Goal: Task Accomplishment & Management: Complete application form

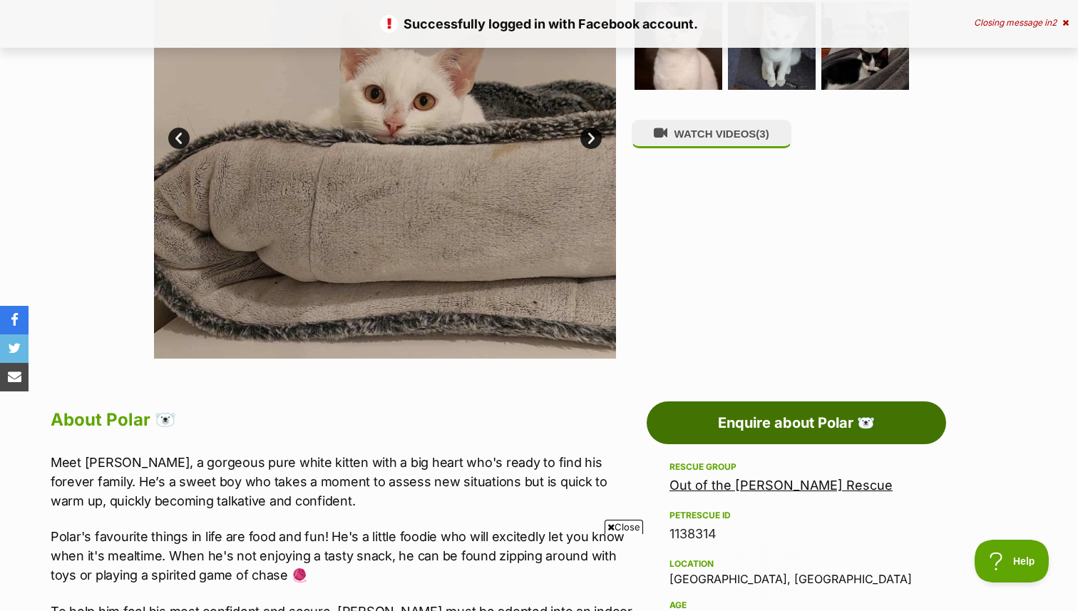
click at [812, 409] on link "Enquire about Polar 🐻‍❄️" at bounding box center [797, 422] width 300 height 43
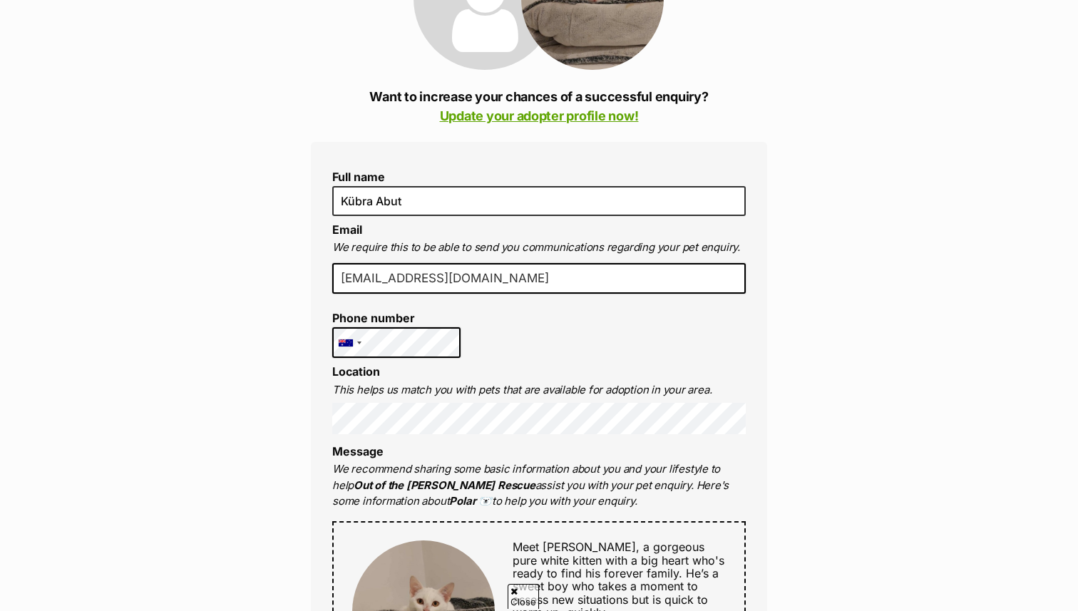
scroll to position [257, 0]
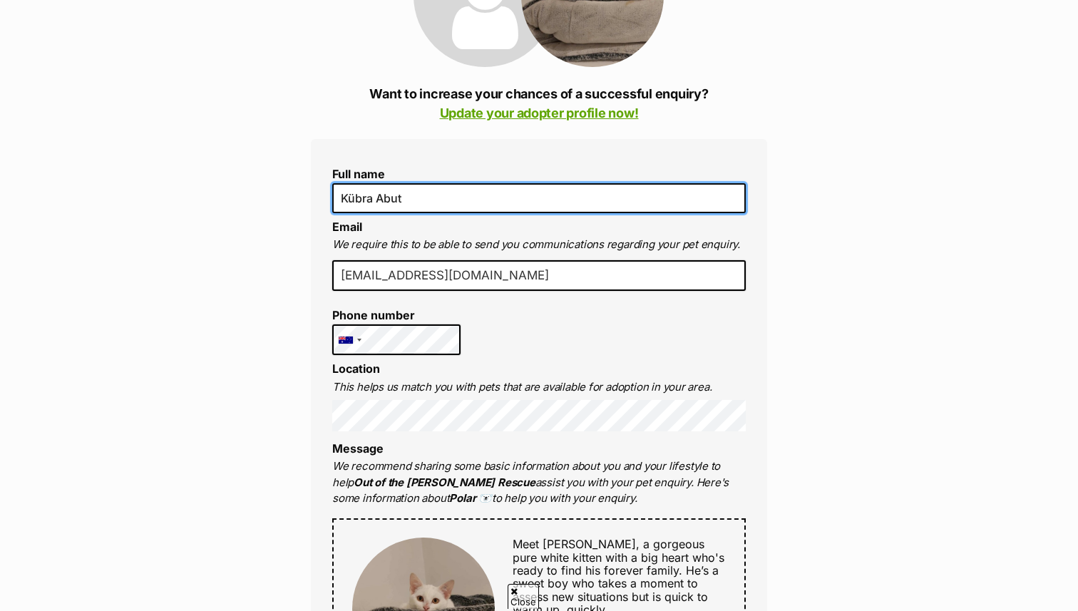
click at [503, 205] on input "Kübra Abut" at bounding box center [539, 198] width 414 height 30
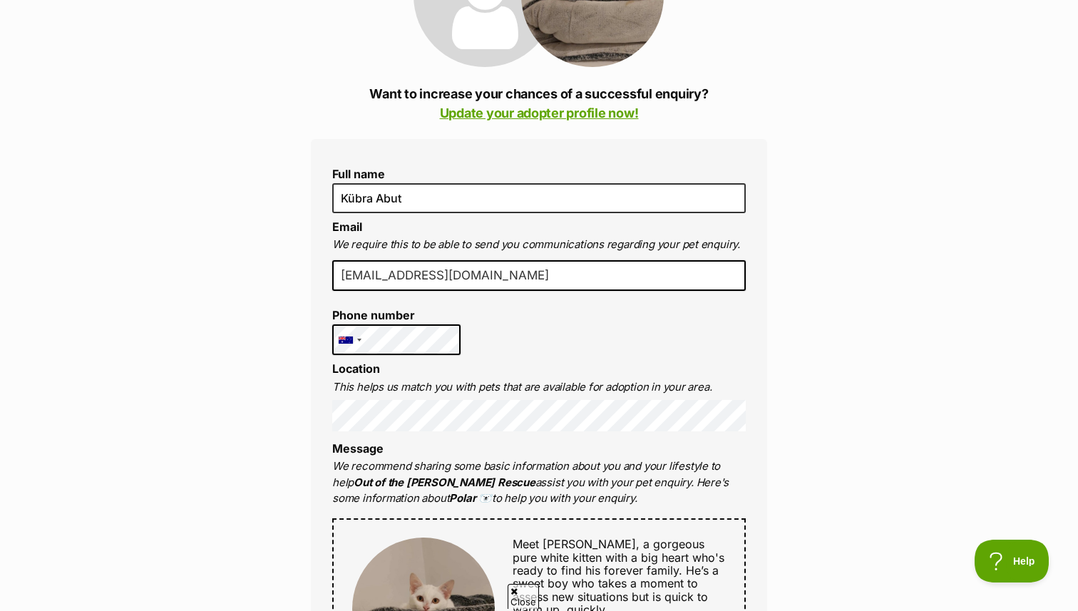
click at [634, 267] on input "kubraabut@gmail.com" at bounding box center [539, 275] width 414 height 31
click at [609, 334] on div "Full name Kübra Abut Email We require this to be able to send you communication…" at bounding box center [539, 605] width 456 height 932
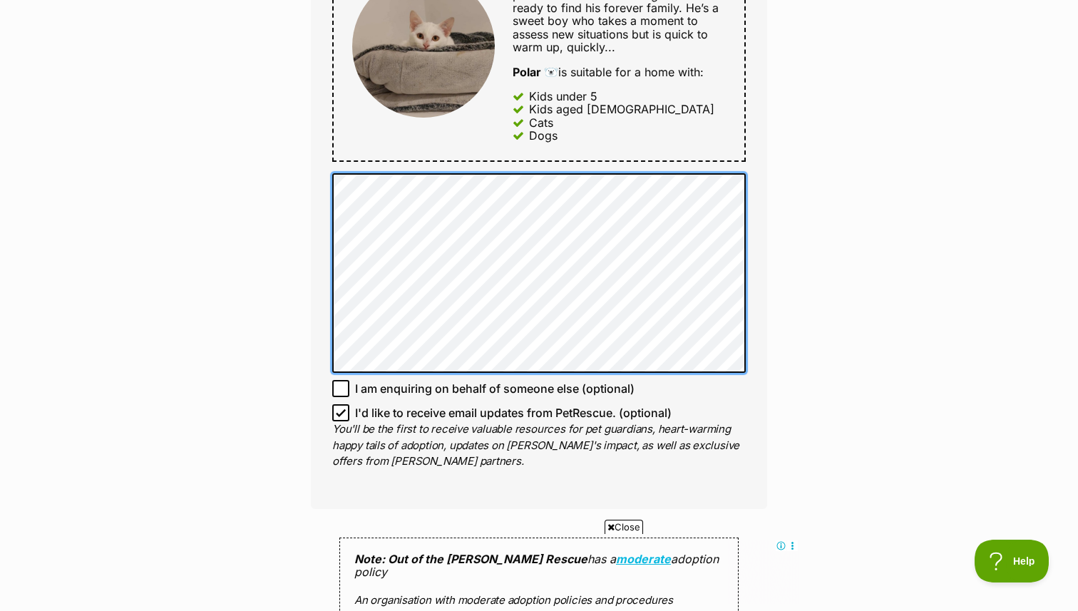
scroll to position [935, 0]
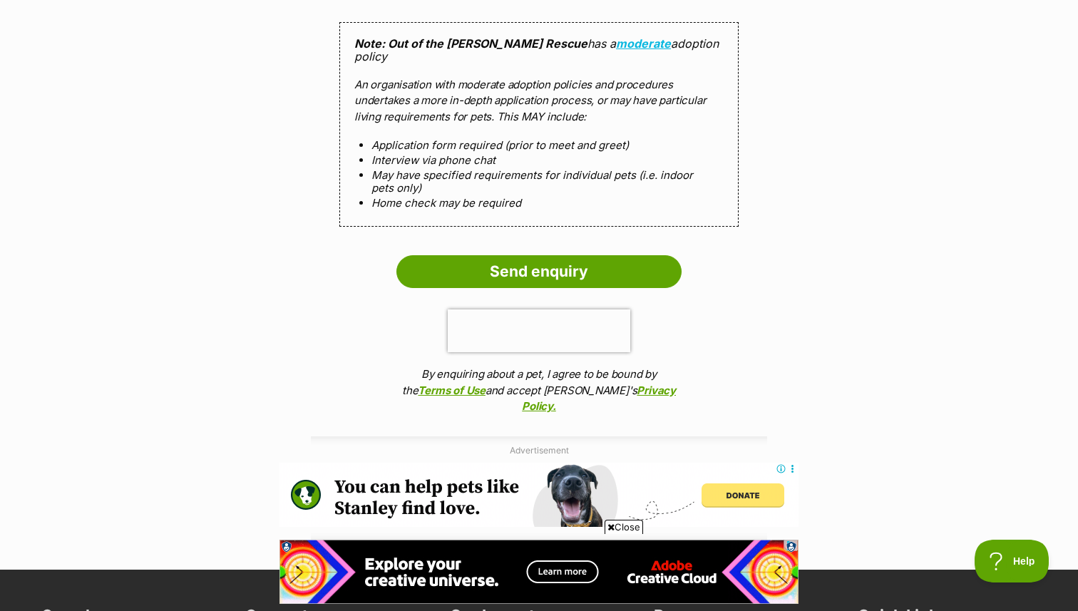
scroll to position [0, 0]
click at [548, 77] on p "An organisation with moderate adoption policies and procedures undertakes a mor…" at bounding box center [538, 101] width 369 height 48
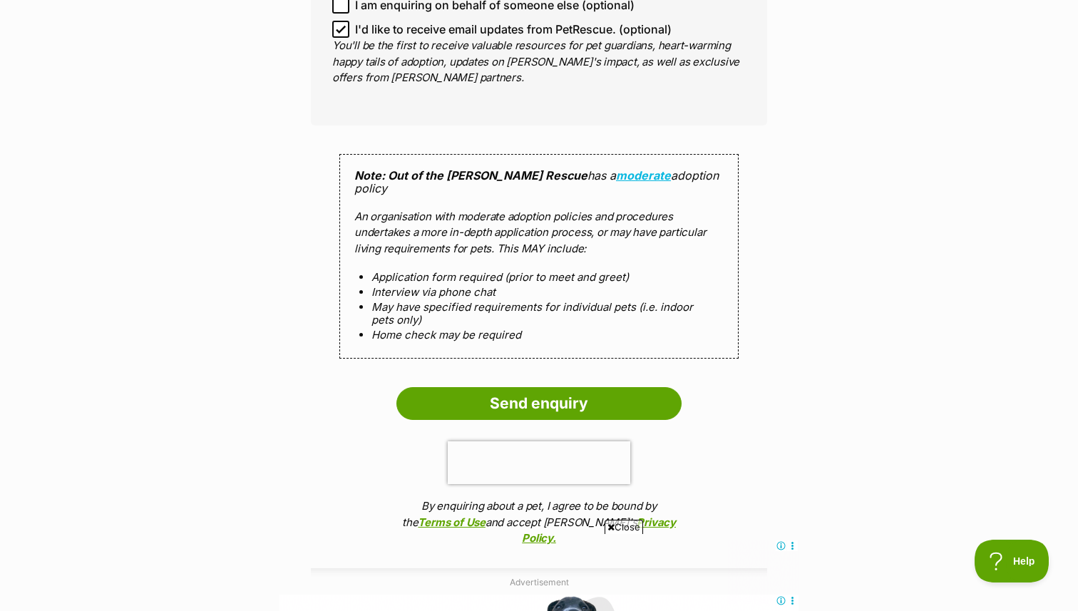
scroll to position [1227, 0]
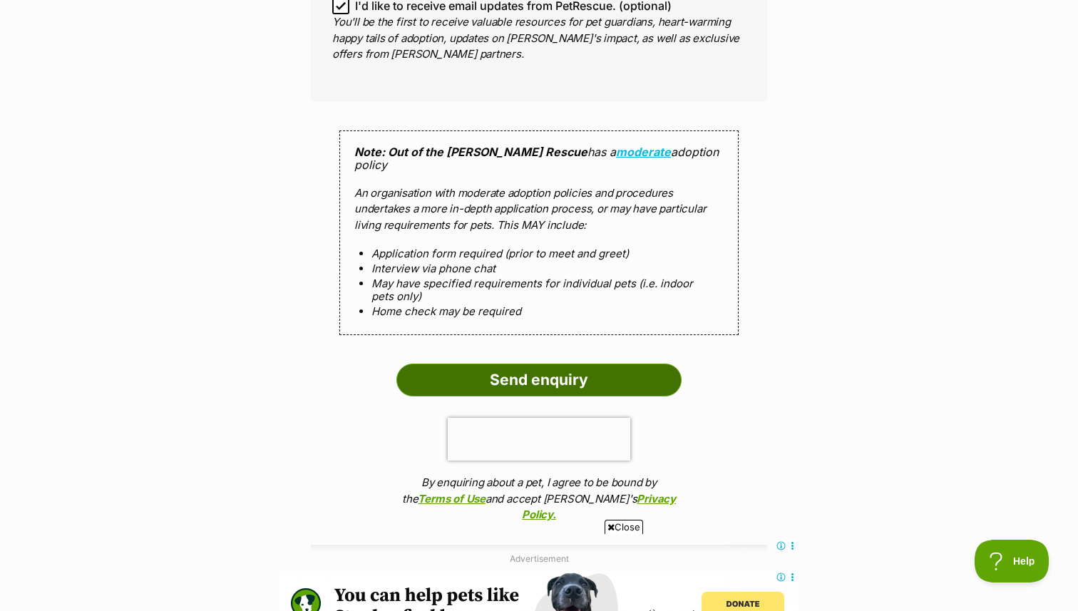
click at [528, 364] on input "Send enquiry" at bounding box center [538, 380] width 285 height 33
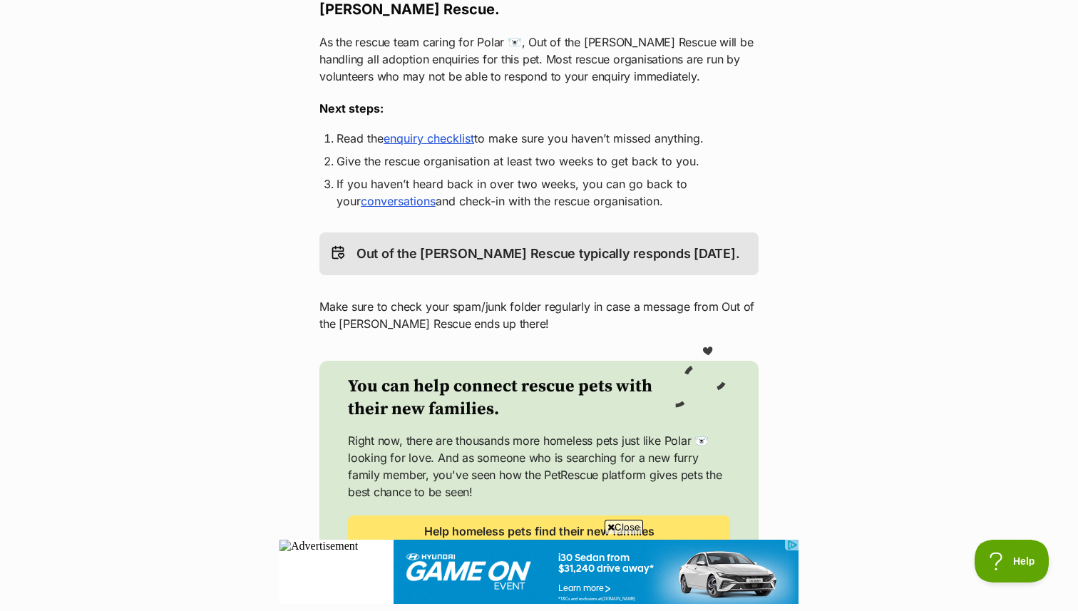
scroll to position [277, 0]
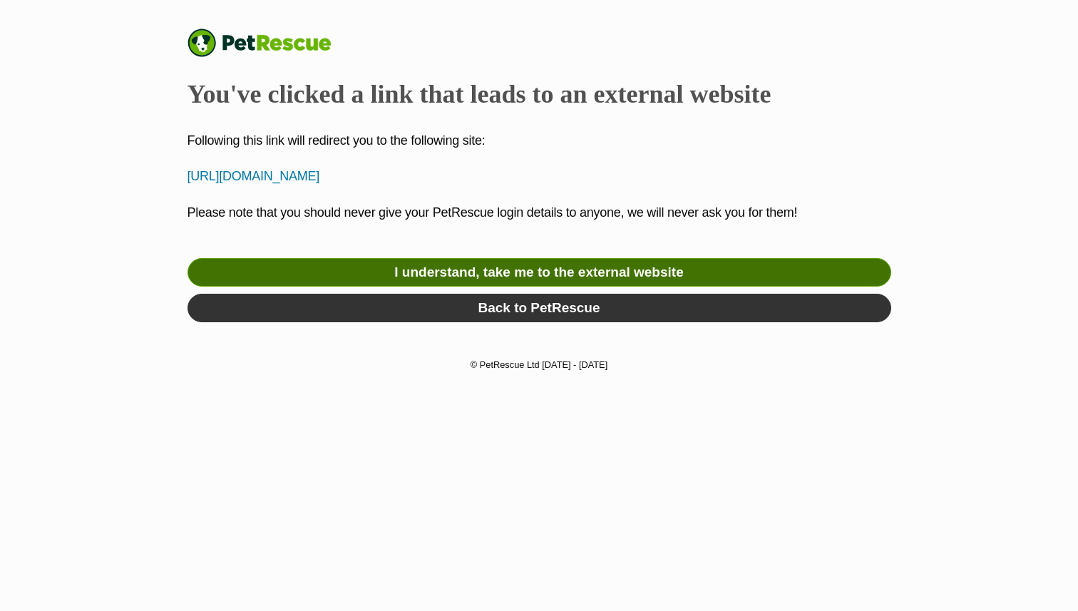
click at [501, 270] on link "I understand, take me to the external website" at bounding box center [540, 272] width 704 height 29
